Goal: Transaction & Acquisition: Book appointment/travel/reservation

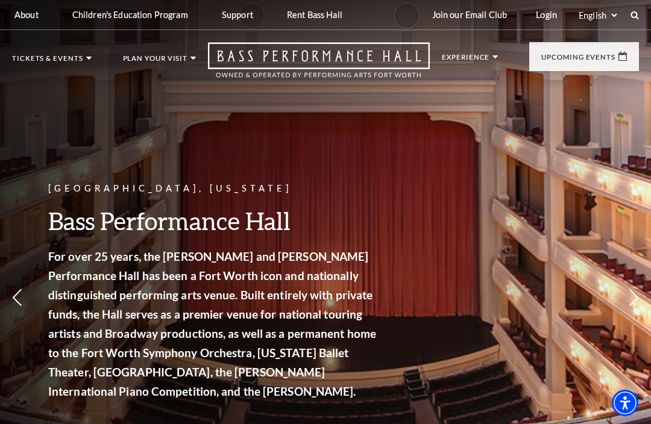
click at [288, 160] on img at bounding box center [276, 142] width 128 height 69
click at [240, 301] on span "View Events" at bounding box center [243, 308] width 63 height 15
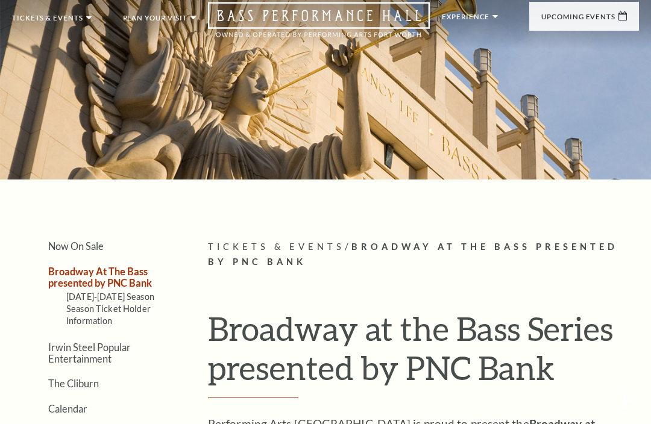
scroll to position [40, 0]
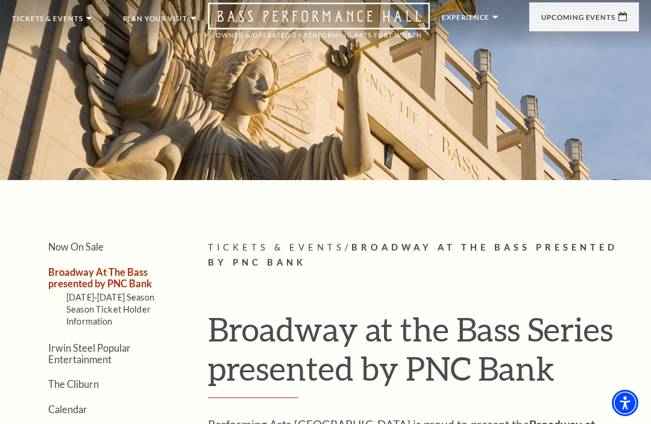
click at [334, 358] on link "View Full Calendar" at bounding box center [325, 382] width 121 height 48
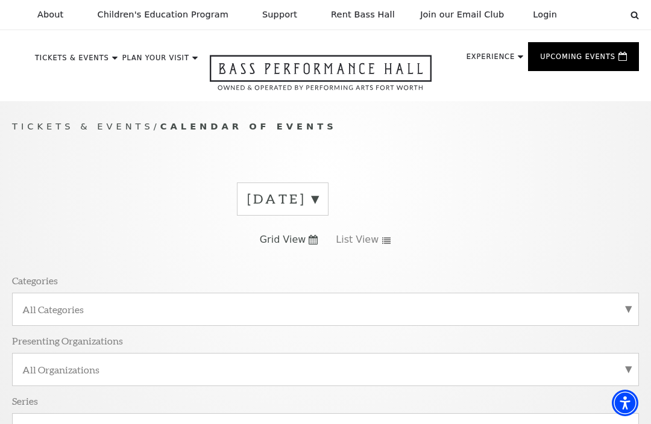
click at [9, 181] on div "Tickets & Events / Calendar of Events September 2025 Grid View List View Catego…" at bounding box center [325, 291] width 651 height 345
click at [267, 321] on span "View Events" at bounding box center [249, 328] width 74 height 15
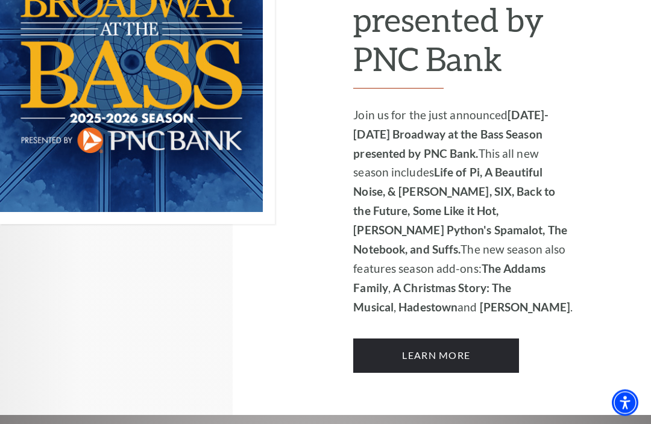
scroll to position [959, 0]
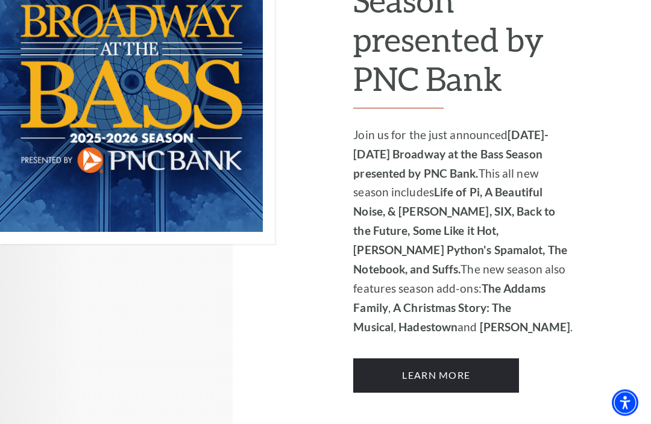
click at [415, 359] on link "Learn More" at bounding box center [436, 376] width 166 height 34
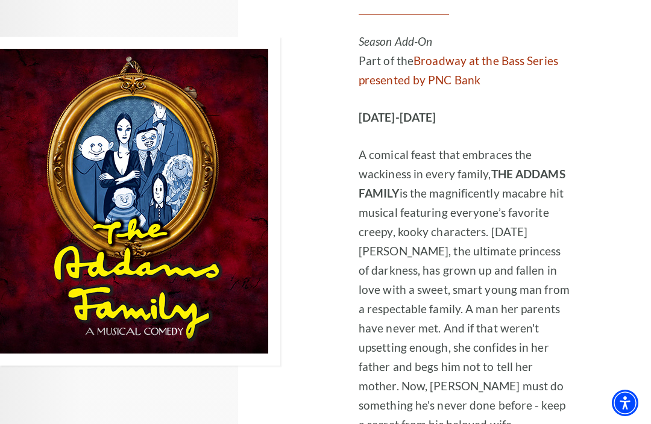
scroll to position [2449, 0]
